Goal: Information Seeking & Learning: Learn about a topic

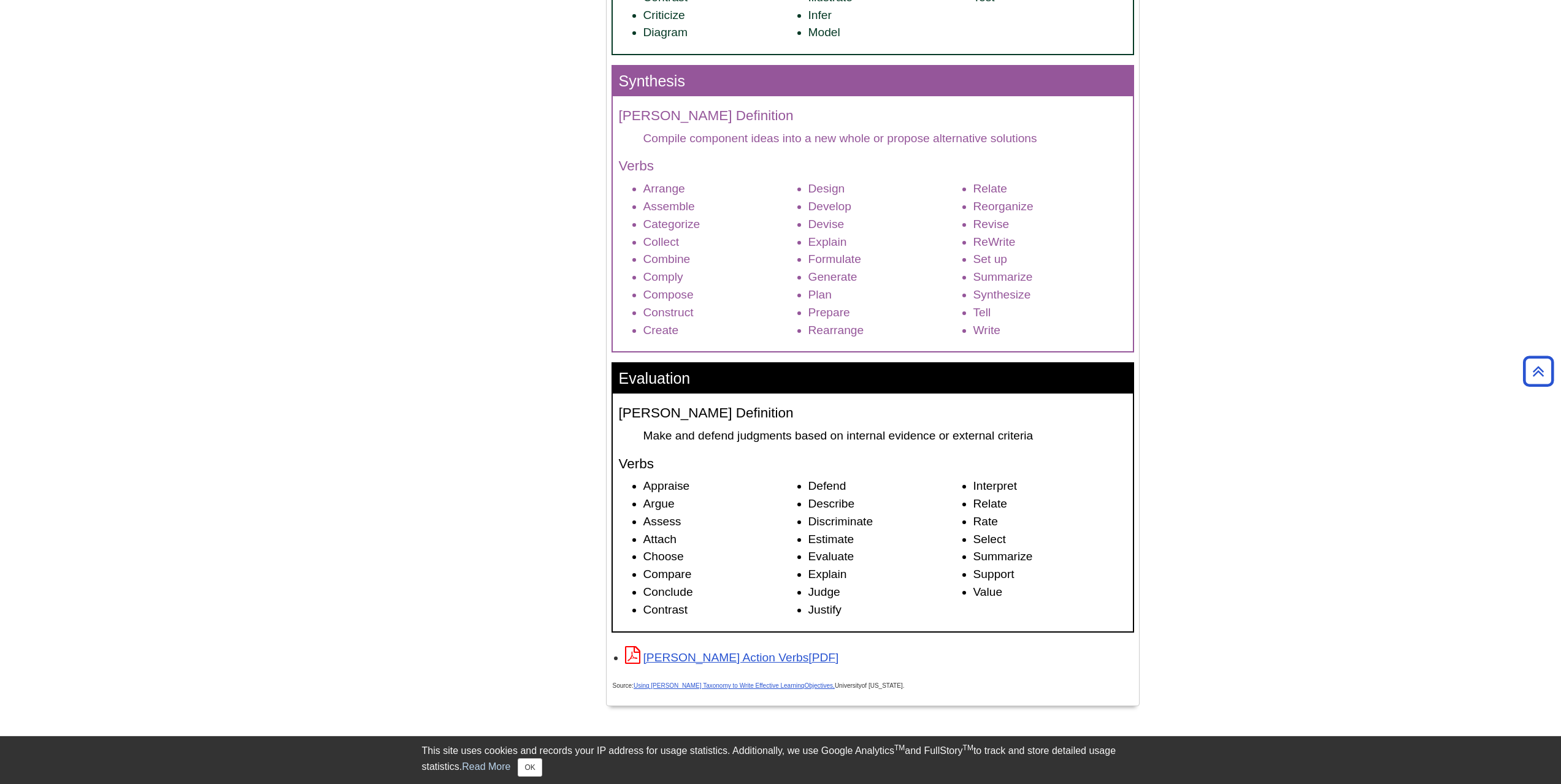
scroll to position [1549, 0]
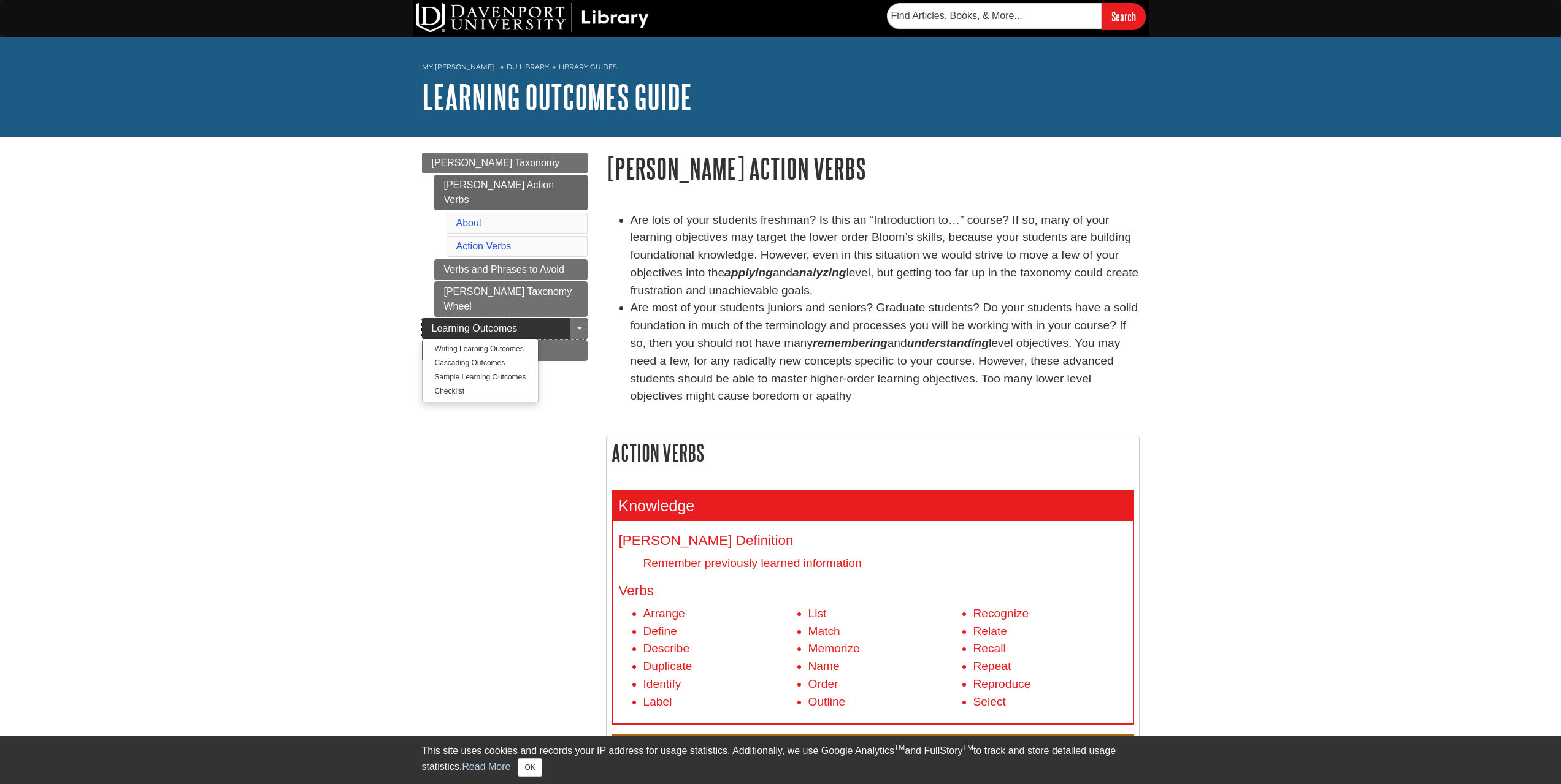
click at [557, 318] on link "Learning Outcomes" at bounding box center [505, 329] width 166 height 21
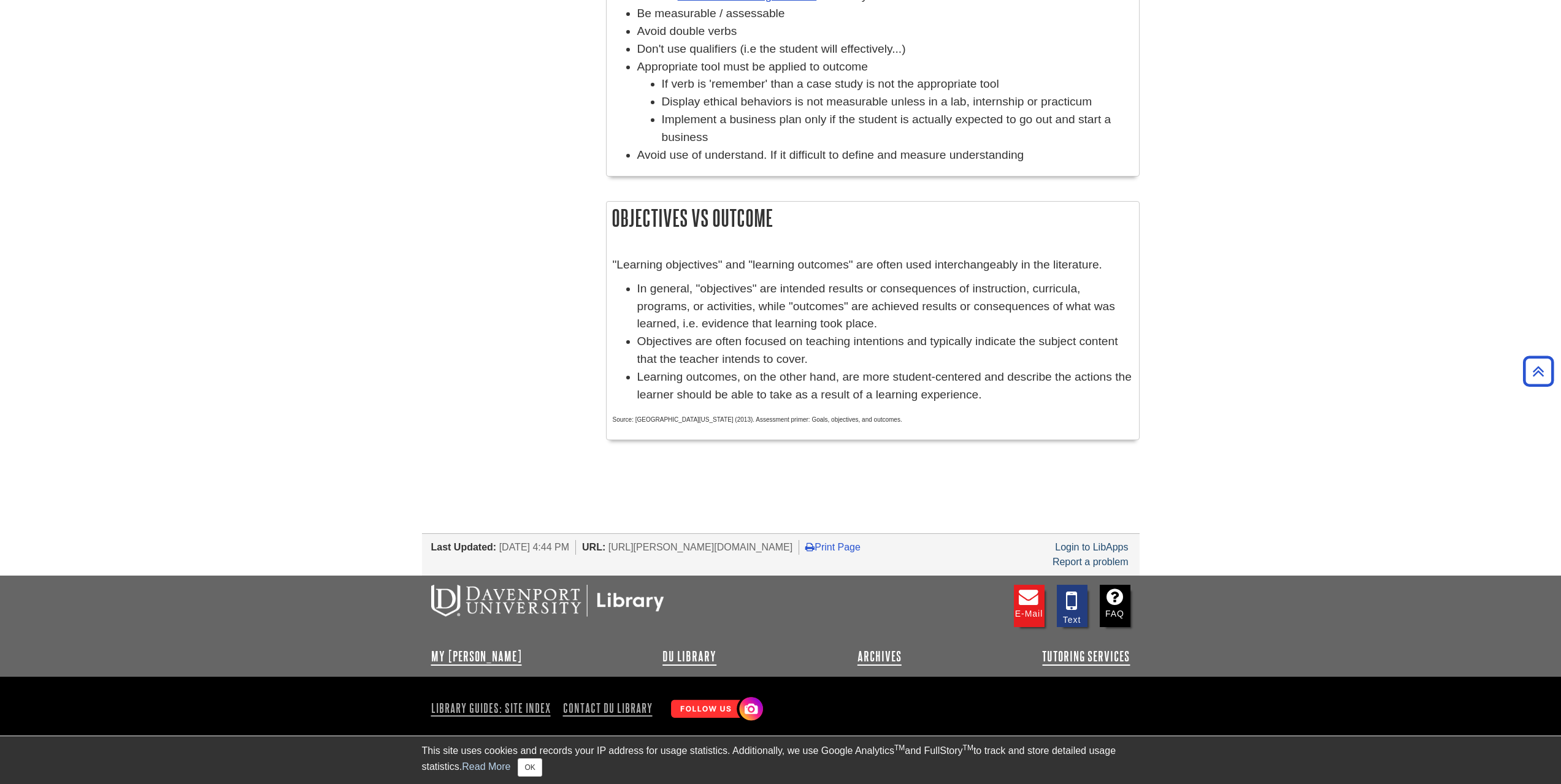
scroll to position [633, 0]
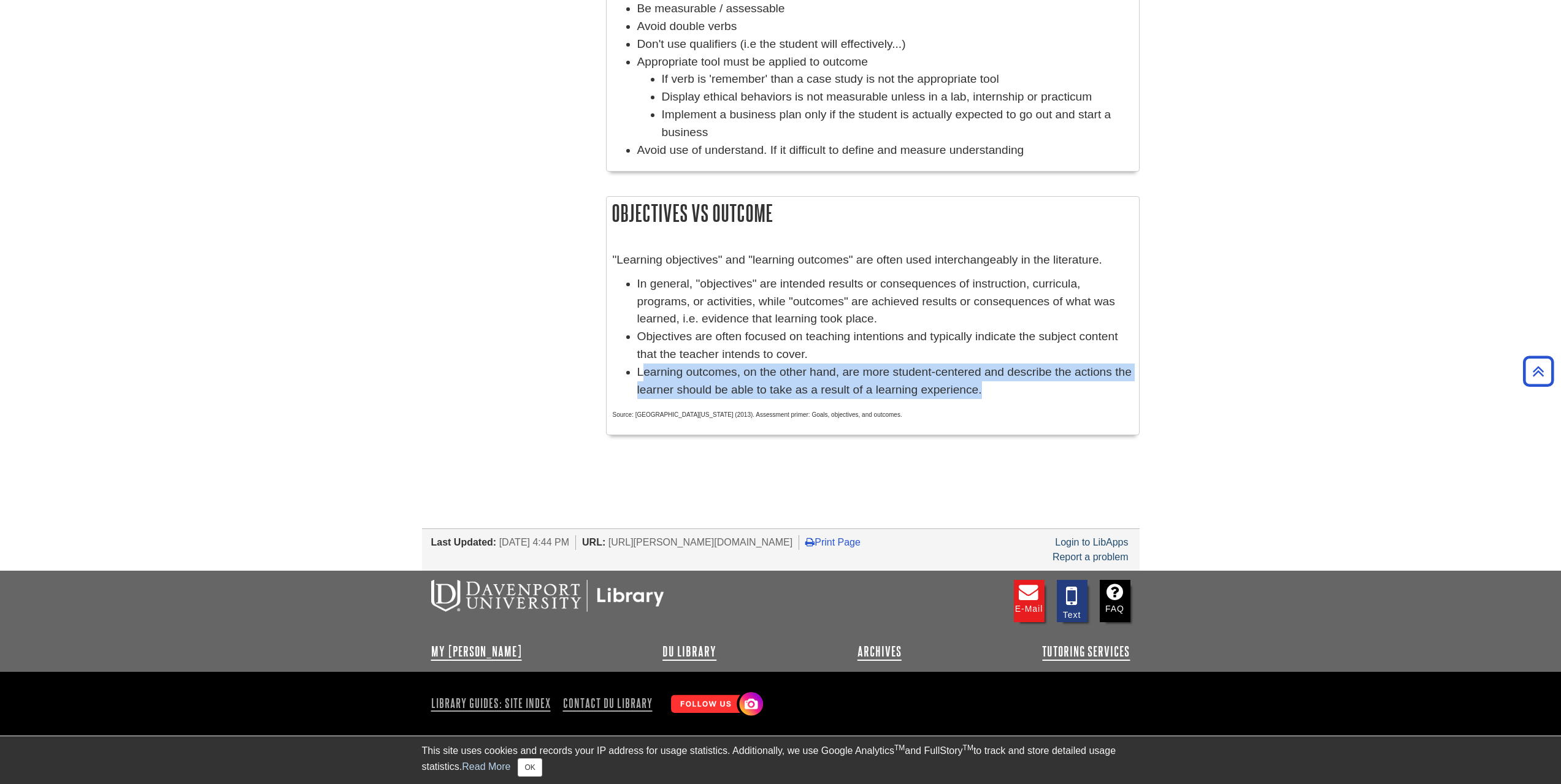
drag, startPoint x: 641, startPoint y: 372, endPoint x: 1047, endPoint y: 391, distance: 406.4
click at [1047, 391] on li "Learning outcomes, on the other hand, are more student-centered and describe th…" at bounding box center [885, 381] width 496 height 35
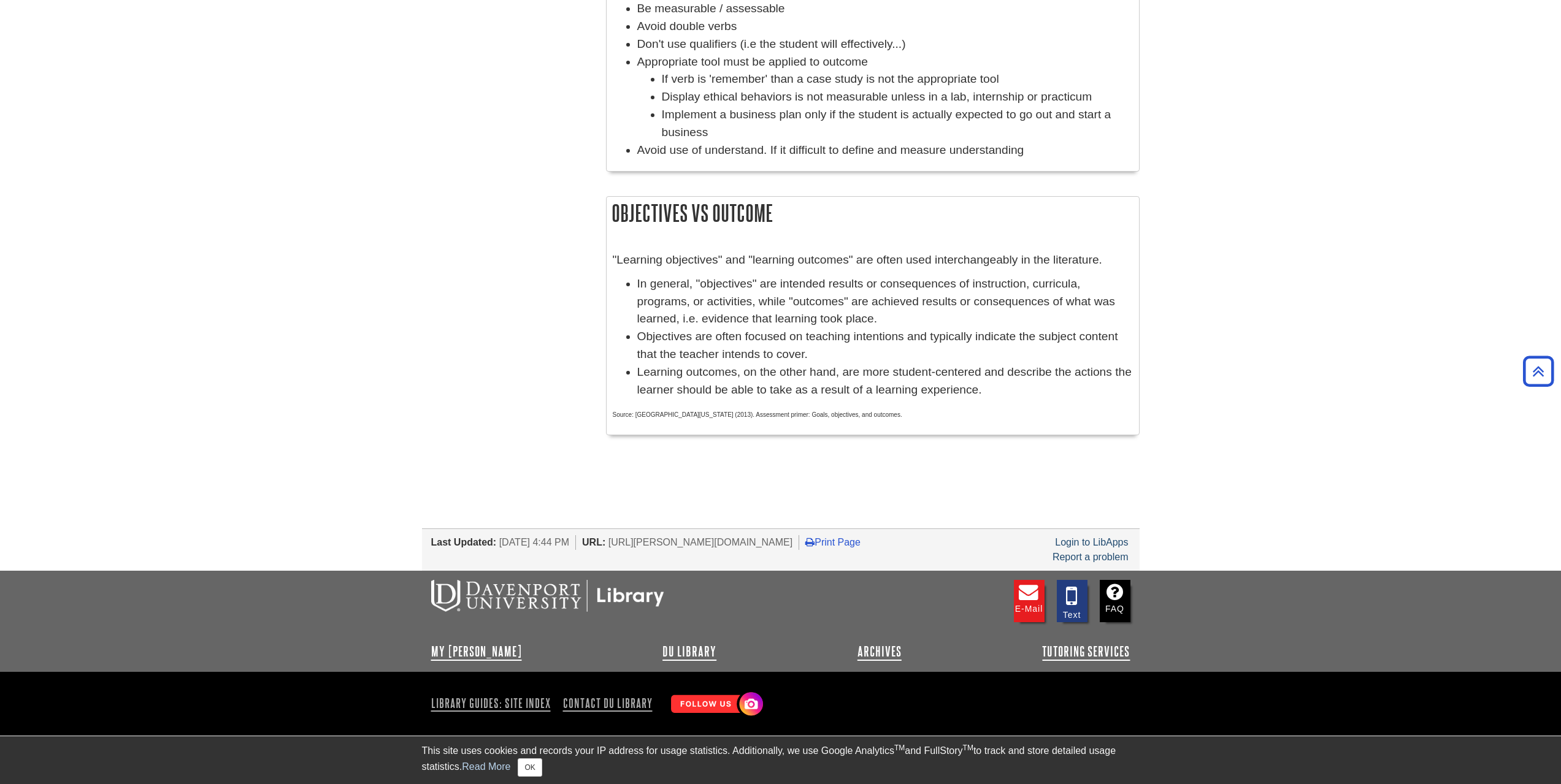
click at [1297, 324] on body "Library Chat This site uses cookies and records your IP address for usage stati…" at bounding box center [780, 75] width 1561 height 1417
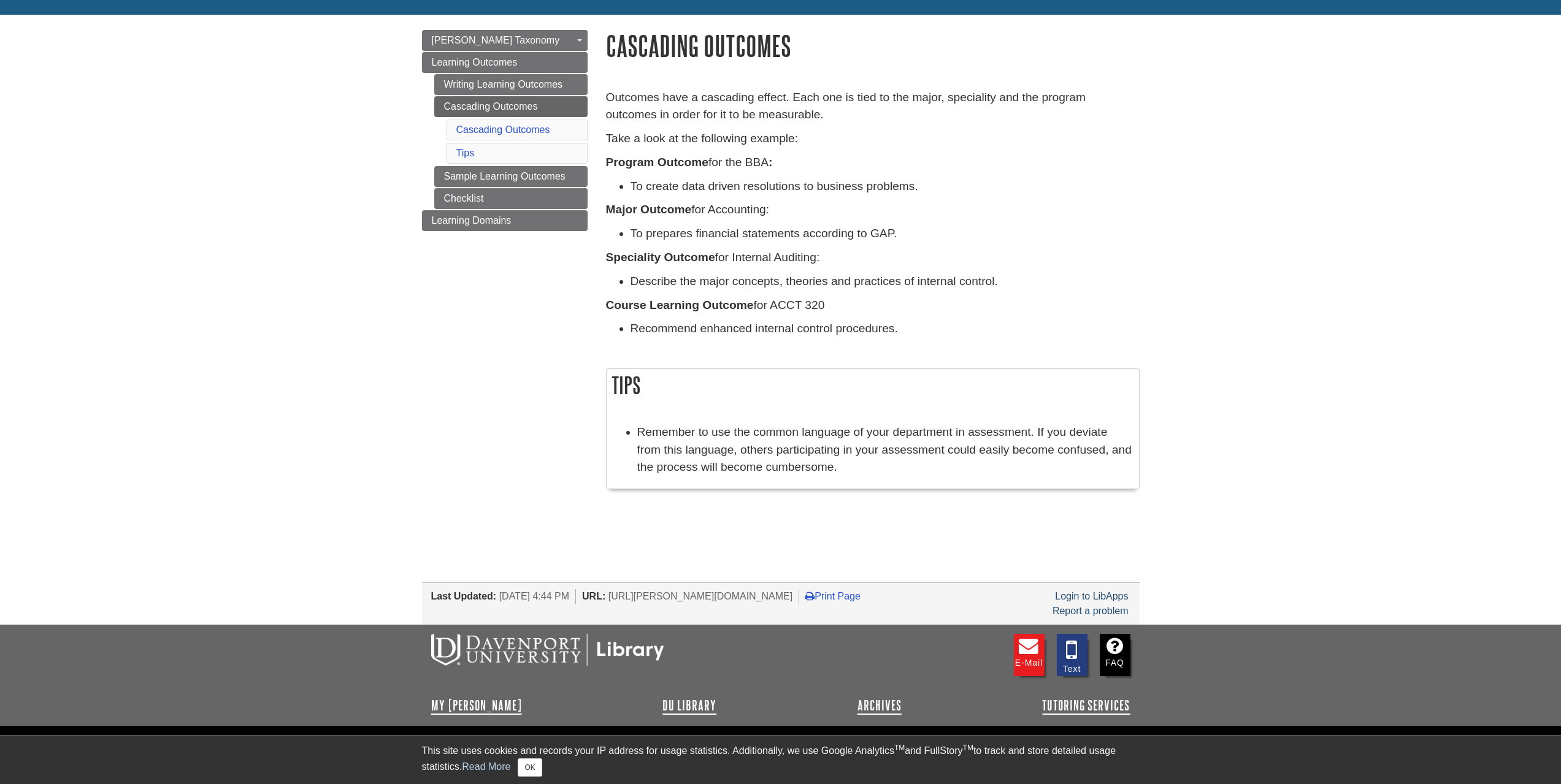
scroll to position [61, 0]
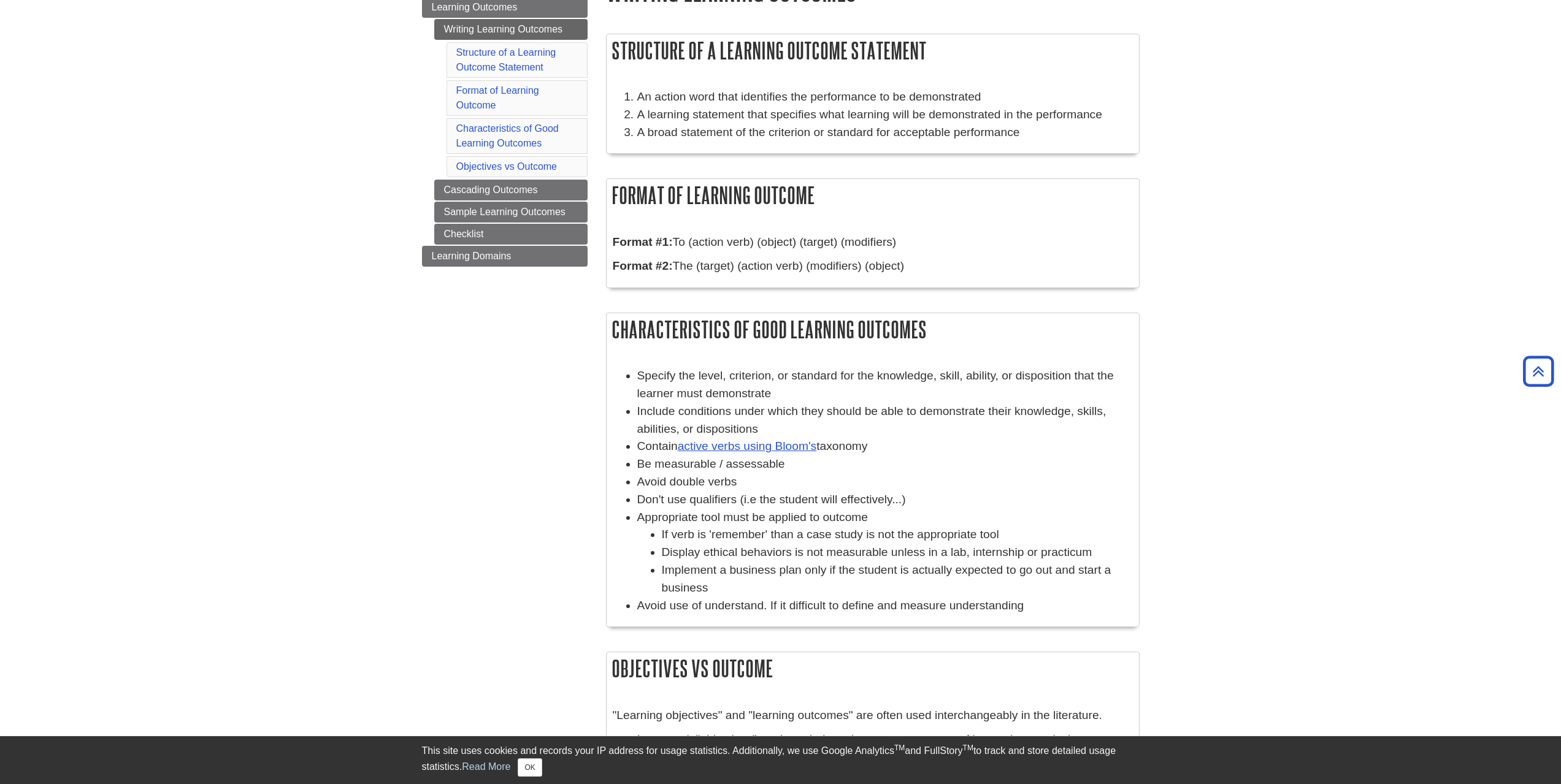
scroll to position [151, 0]
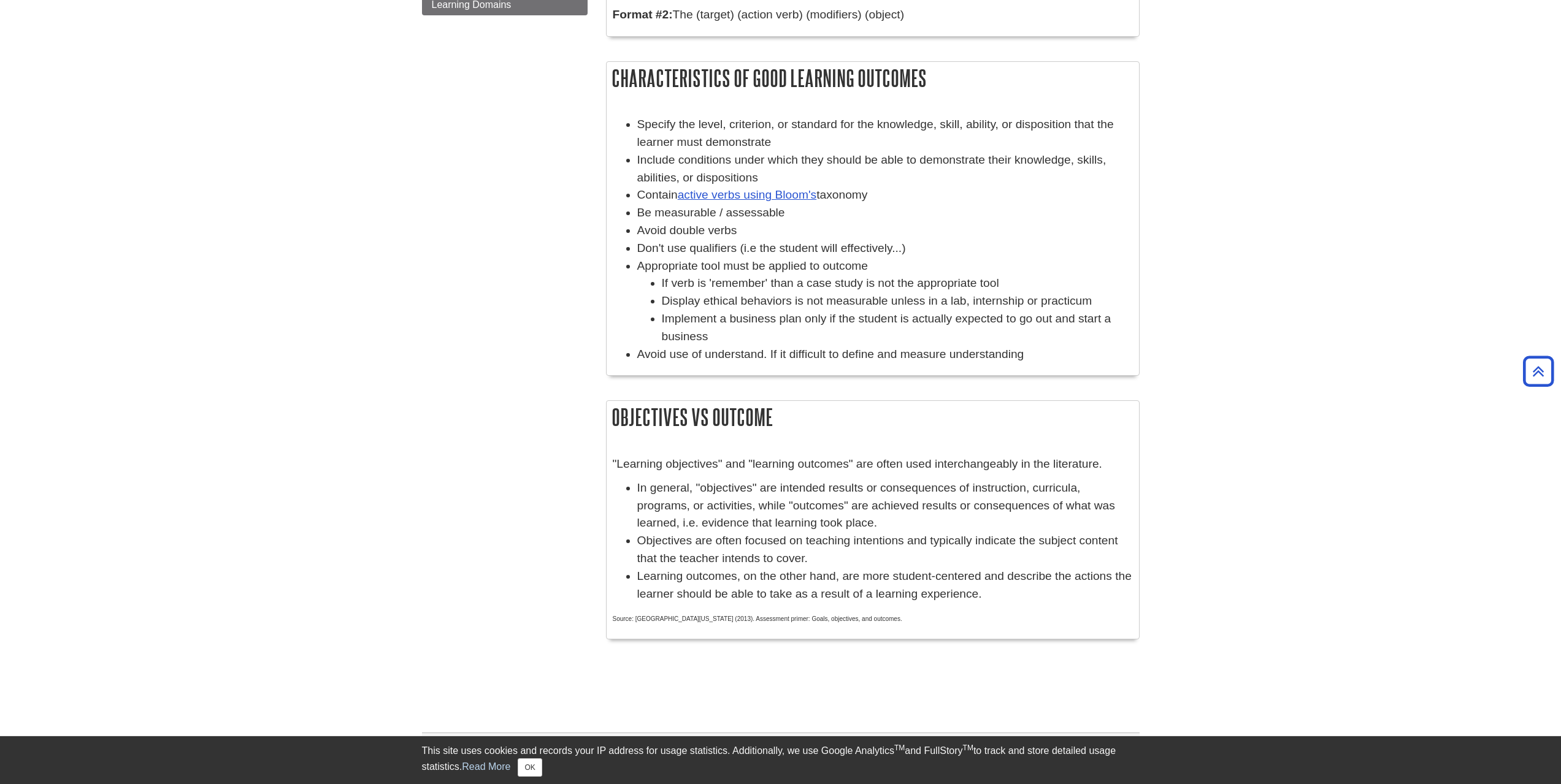
scroll to position [246, 0]
